Goal: Task Accomplishment & Management: Complete application form

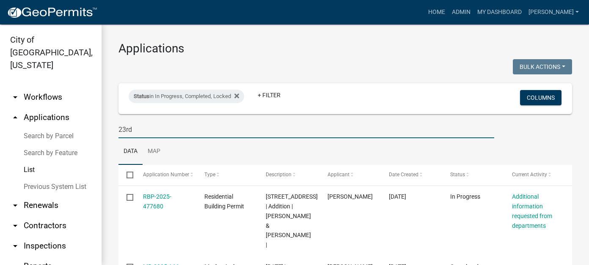
scroll to position [30, 0]
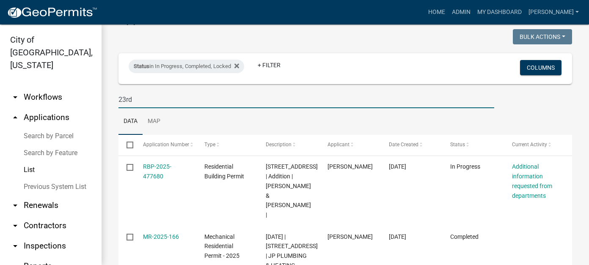
drag, startPoint x: 142, startPoint y: 97, endPoint x: 62, endPoint y: 91, distance: 80.3
click at [62, 91] on div "City of [GEOGRAPHIC_DATA], [US_STATE] arrow_drop_down Workflows List arrow_drop…" at bounding box center [294, 145] width 589 height 241
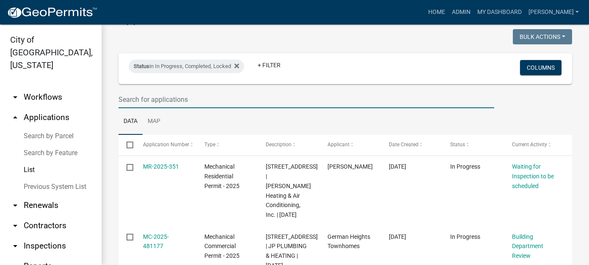
click at [30, 162] on link "List" at bounding box center [51, 170] width 102 height 17
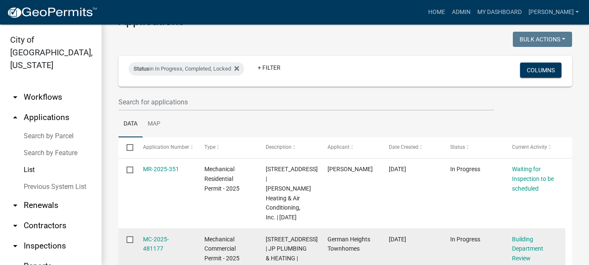
scroll to position [0, 0]
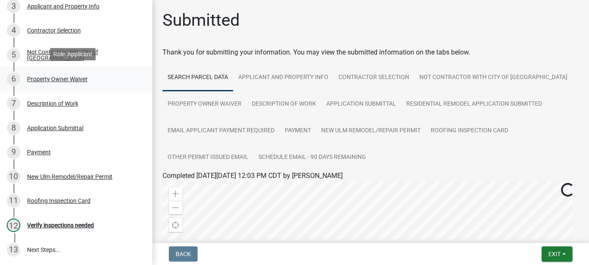
scroll to position [169, 0]
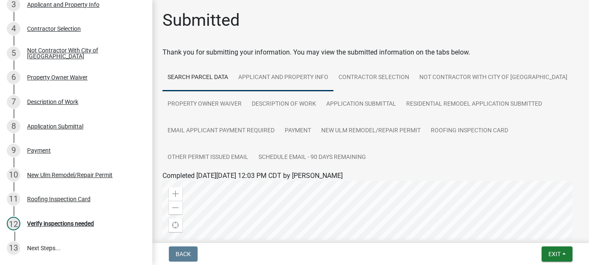
click at [273, 76] on link "Applicant and Property Info" at bounding box center [283, 77] width 100 height 27
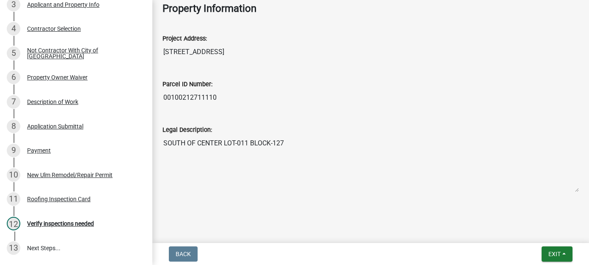
scroll to position [0, 0]
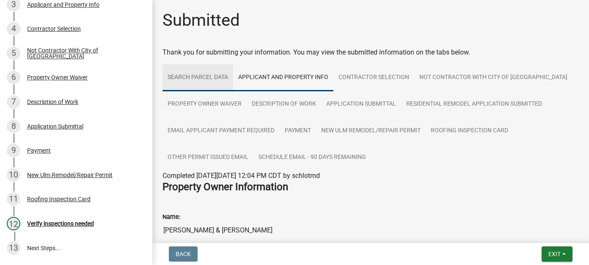
click at [188, 79] on link "Search Parcel Data" at bounding box center [198, 77] width 71 height 27
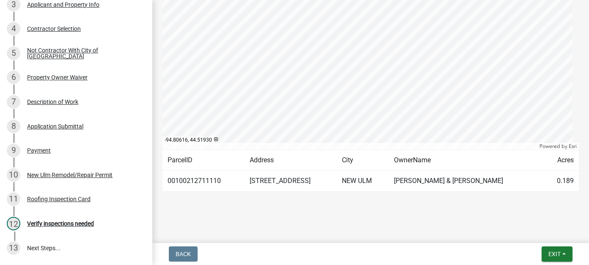
scroll to position [243, 0]
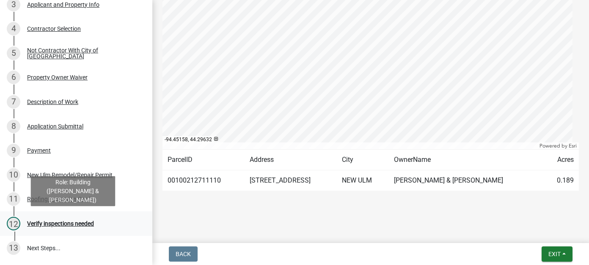
click at [56, 219] on div "12 Verify inspections needed" at bounding box center [73, 224] width 132 height 14
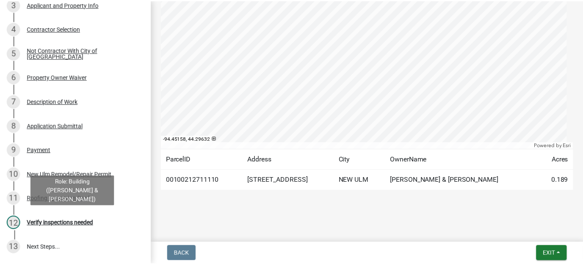
scroll to position [0, 0]
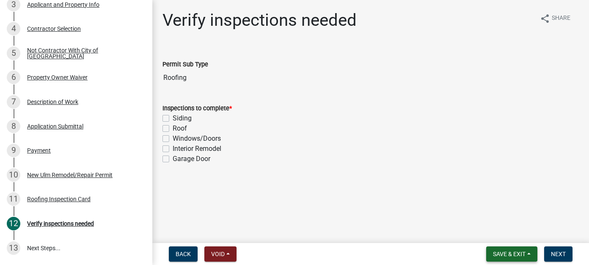
click at [523, 256] on span "Save & Exit" at bounding box center [509, 254] width 33 height 7
click at [488, 237] on button "Save & Exit" at bounding box center [504, 232] width 68 height 20
